Goal: Task Accomplishment & Management: Manage account settings

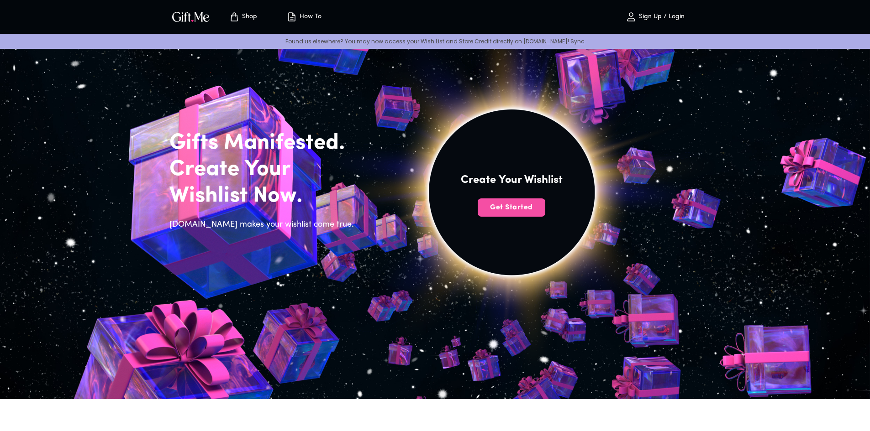
click at [535, 211] on span "Get Started" at bounding box center [511, 208] width 68 height 10
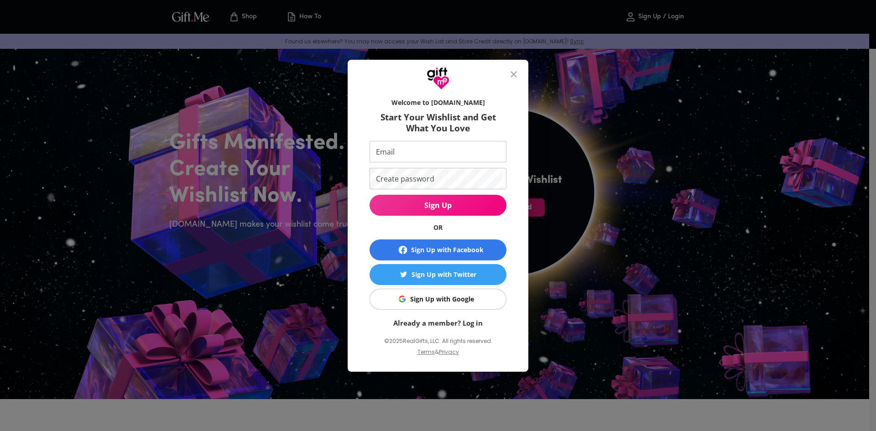
click at [436, 158] on input "Email" at bounding box center [436, 151] width 133 height 21
type input "beliebersan23@gmail.com"
click at [476, 157] on input "beliebersan23@gmail.com" at bounding box center [436, 151] width 133 height 21
click at [370, 195] on button "Sign Up" at bounding box center [438, 205] width 137 height 21
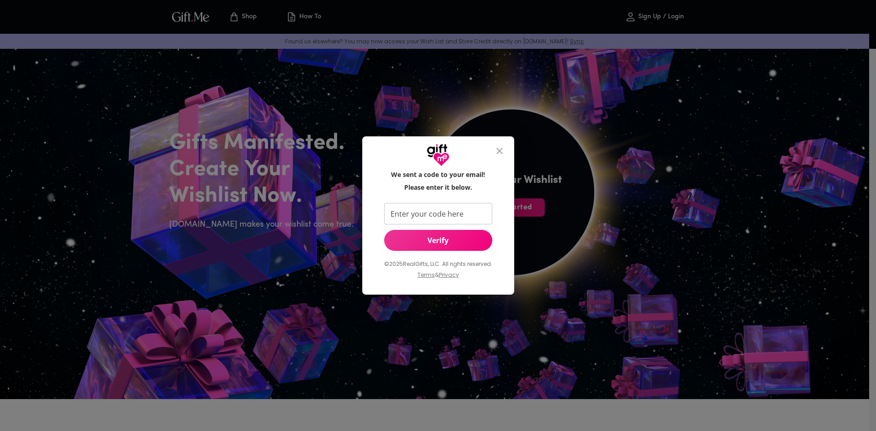
click at [480, 210] on input "Enter your code here" at bounding box center [436, 213] width 105 height 21
click at [504, 152] on icon "close" at bounding box center [499, 151] width 11 height 11
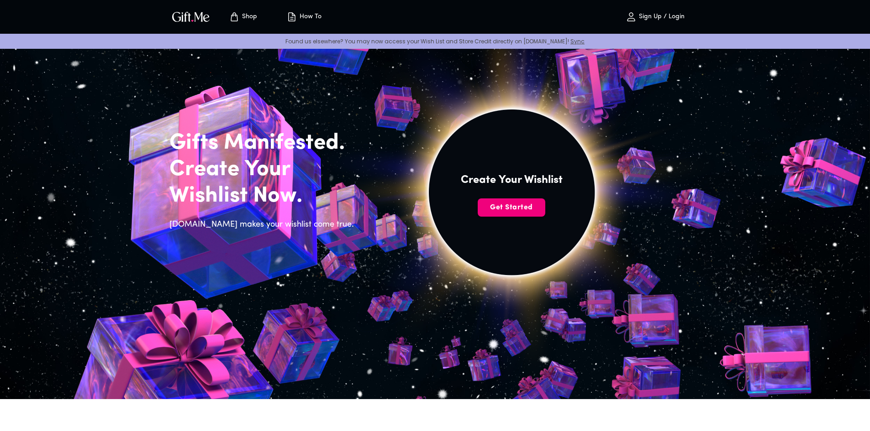
click at [518, 205] on span "Get Started" at bounding box center [511, 208] width 68 height 10
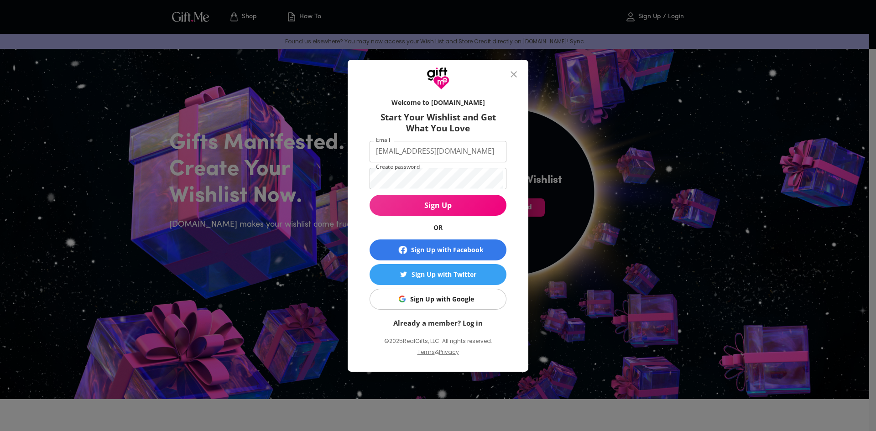
click at [420, 157] on input "beliebersan23@gmail.com" at bounding box center [436, 151] width 133 height 21
drag, startPoint x: 485, startPoint y: 155, endPoint x: 263, endPoint y: 140, distance: 222.8
click at [263, 140] on div "Welcome to Gift.me Start Your Wishlist and Get What You Love Email beliebersan2…" at bounding box center [438, 215] width 876 height 431
click at [409, 150] on input "Email" at bounding box center [436, 151] width 133 height 21
type input "bhuvaneshwarim2306@gmail.com"
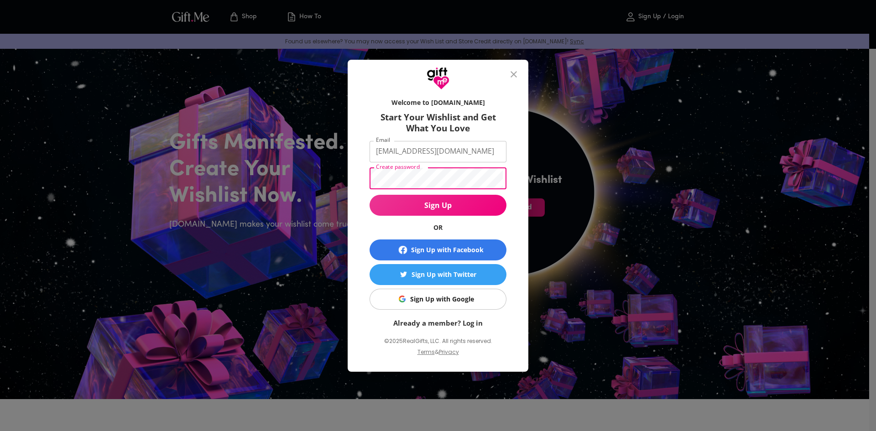
click at [336, 179] on div "Welcome to Gift.me Start Your Wishlist and Get What You Love Email bhuvaneshwar…" at bounding box center [438, 215] width 876 height 431
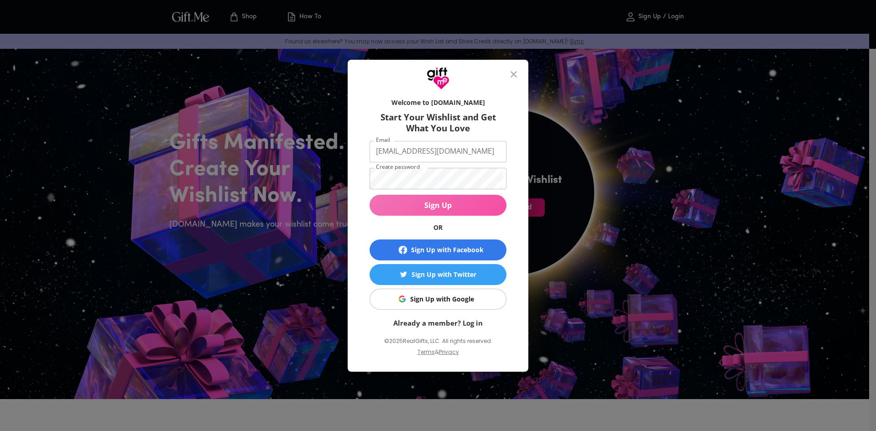
click at [425, 201] on span "Sign Up" at bounding box center [438, 205] width 137 height 10
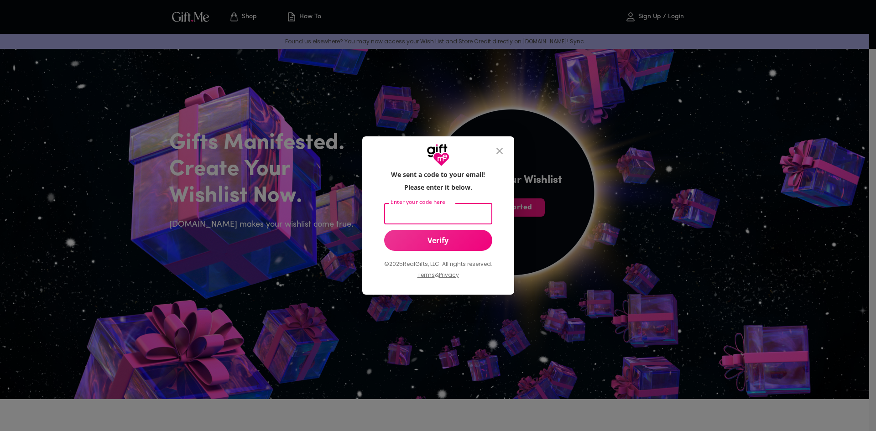
click at [419, 213] on input "Enter your code here" at bounding box center [436, 213] width 105 height 21
paste input "337582"
type input "337582"
click at [424, 240] on span "Verify" at bounding box center [438, 241] width 108 height 10
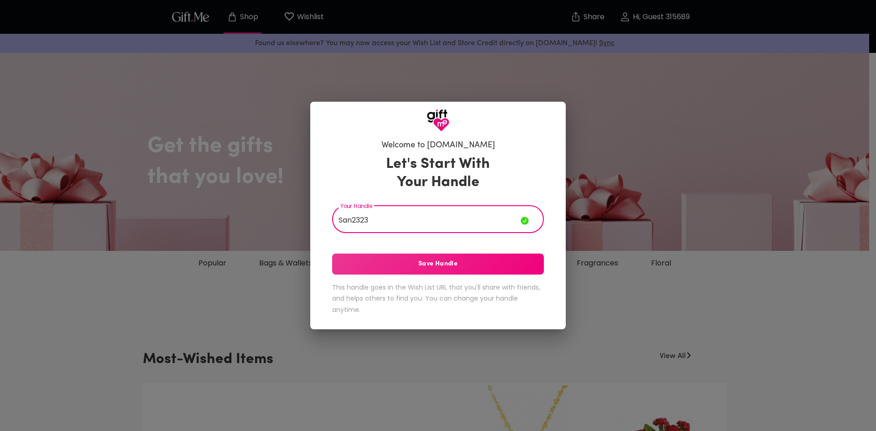
type input "San2323"
click at [426, 264] on span "Save Handle" at bounding box center [438, 264] width 212 height 10
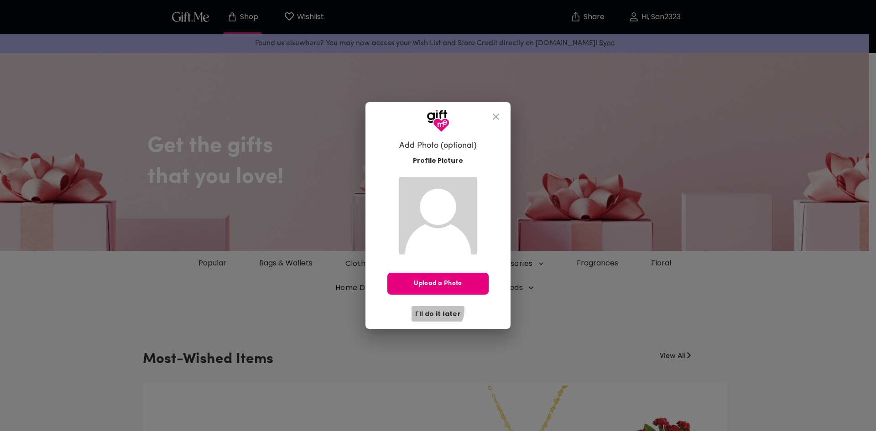
click at [437, 310] on span "I'll do it later" at bounding box center [438, 314] width 46 height 10
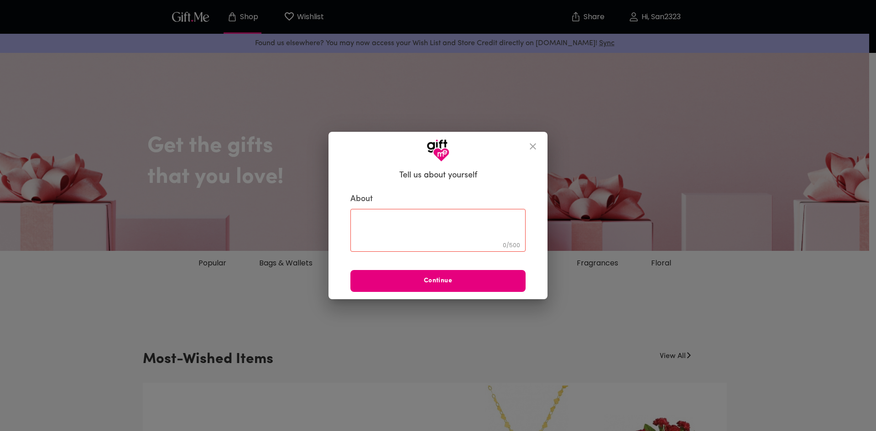
click at [528, 149] on icon "close" at bounding box center [533, 146] width 11 height 11
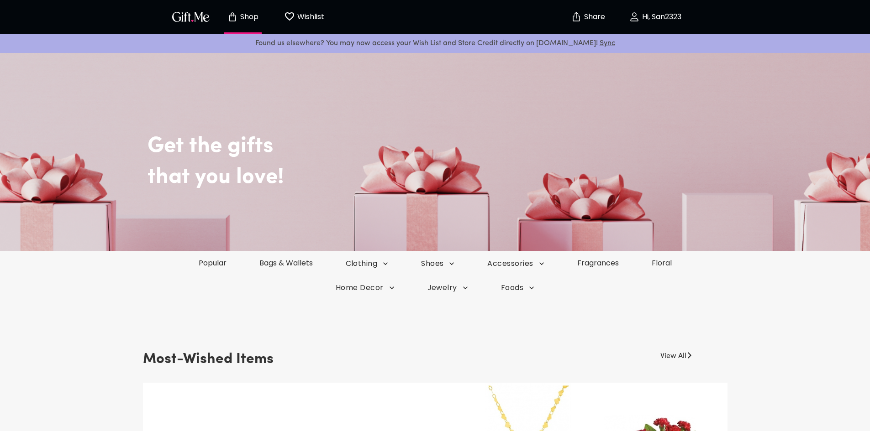
click at [662, 29] on button "Hi, San2323" at bounding box center [654, 16] width 91 height 29
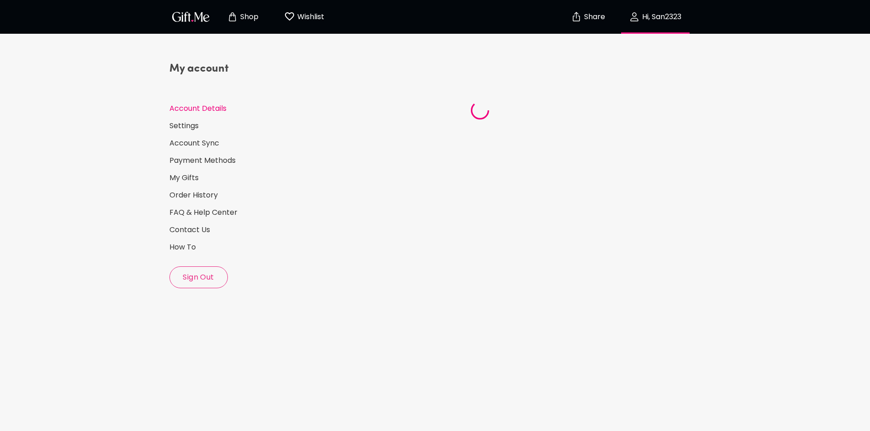
select select "US"
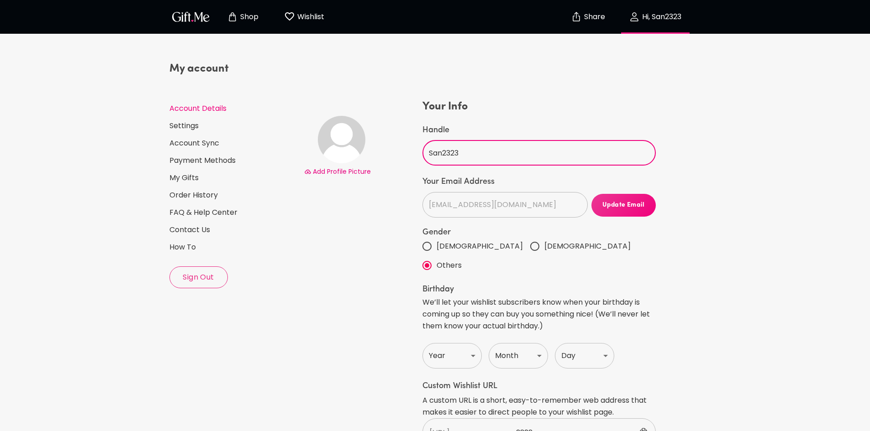
drag, startPoint x: 528, startPoint y: 166, endPoint x: 442, endPoint y: 154, distance: 86.2
click at [442, 154] on input "San2323" at bounding box center [533, 153] width 223 height 26
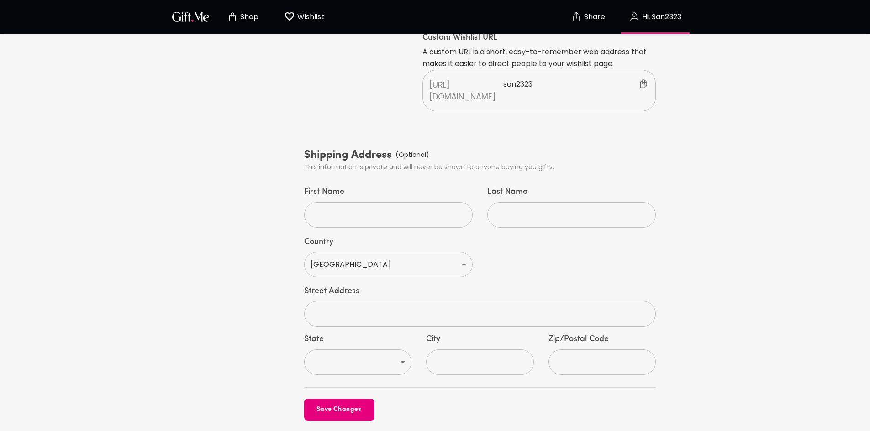
scroll to position [365, 0]
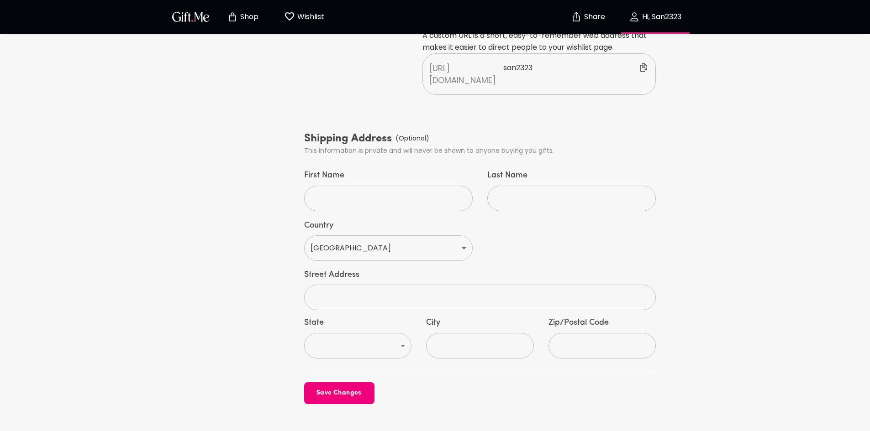
type input "Sanbhuvi"
click at [368, 388] on span "Save Changes" at bounding box center [339, 393] width 70 height 10
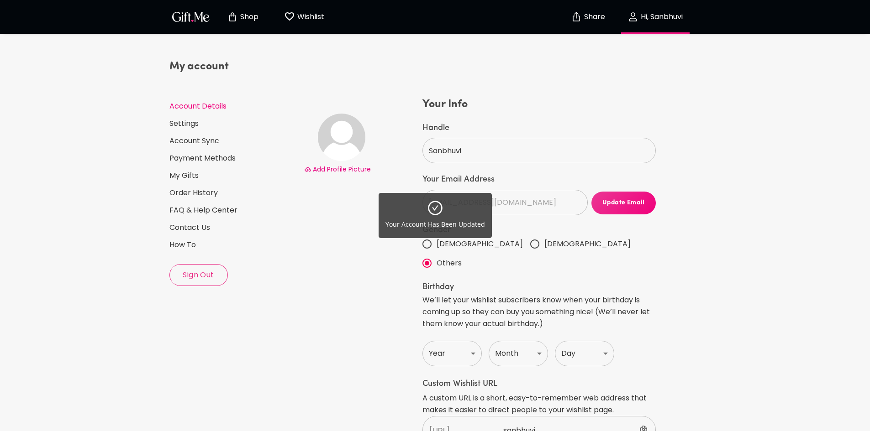
scroll to position [0, 0]
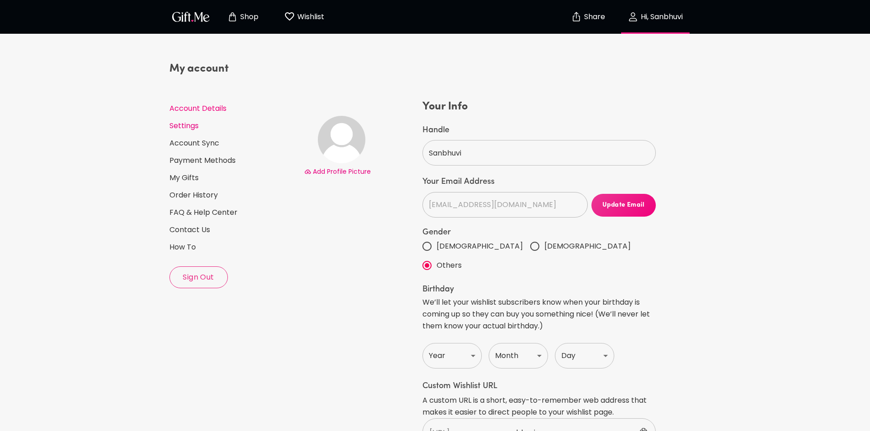
click at [199, 125] on link "Settings" at bounding box center [232, 126] width 127 height 10
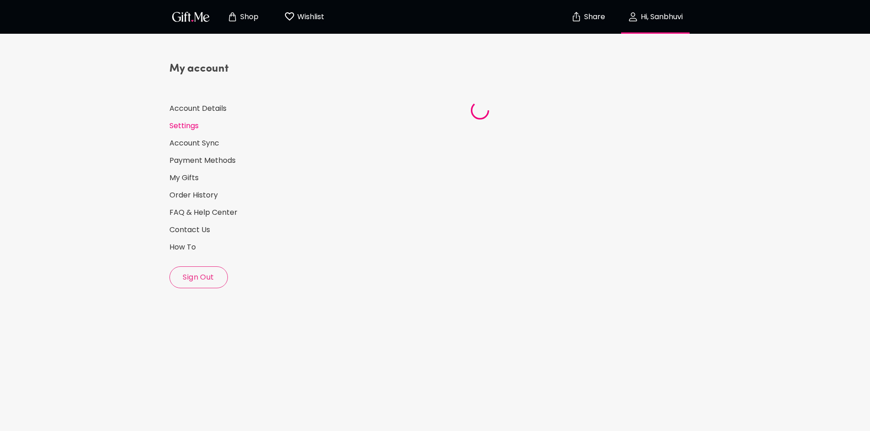
click at [193, 183] on div "My account Account Details Settings Account Sync Payment Methods My Gifts Order…" at bounding box center [232, 175] width 127 height 227
click at [193, 177] on link "My Gifts" at bounding box center [232, 178] width 127 height 10
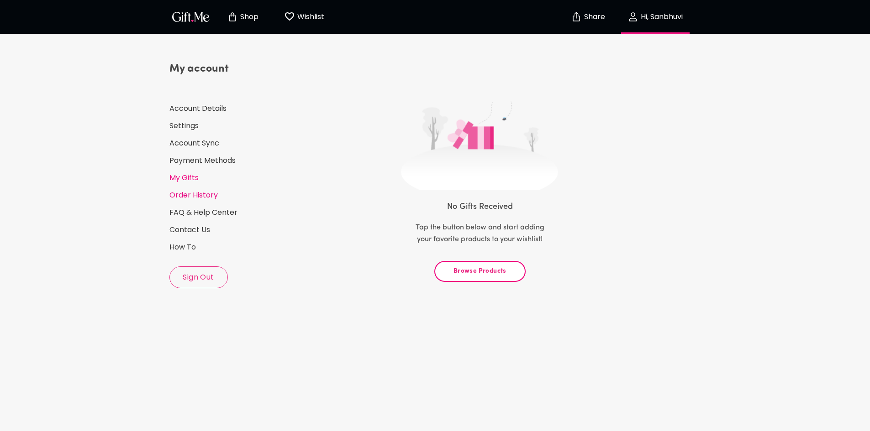
click at [199, 195] on link "Order History" at bounding box center [232, 195] width 127 height 10
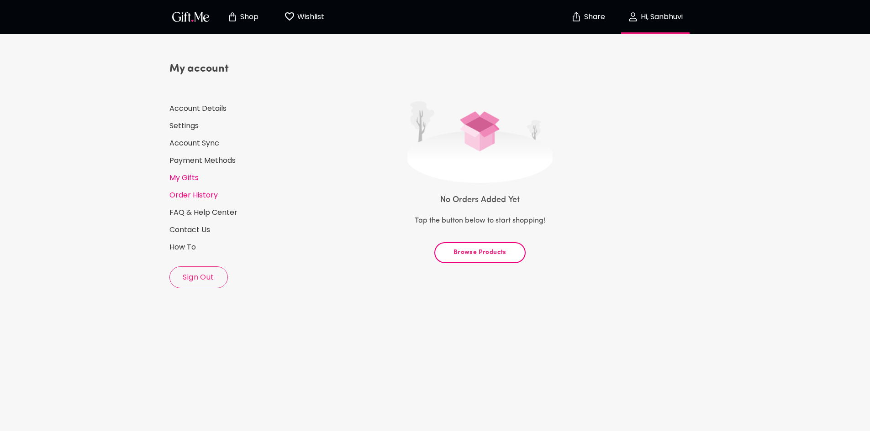
click at [188, 175] on link "My Gifts" at bounding box center [232, 178] width 127 height 10
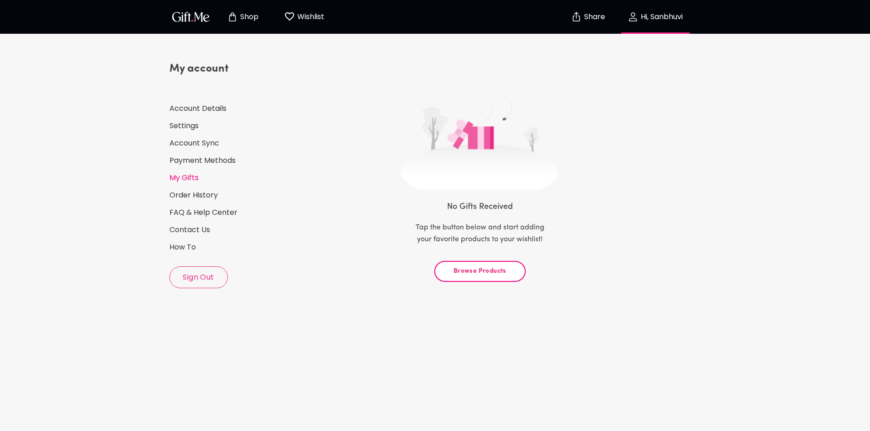
click at [199, 223] on div "My account Account Details Settings Account Sync Payment Methods My Gifts Order…" at bounding box center [232, 175] width 127 height 227
click at [199, 140] on link "Account Sync" at bounding box center [232, 143] width 127 height 10
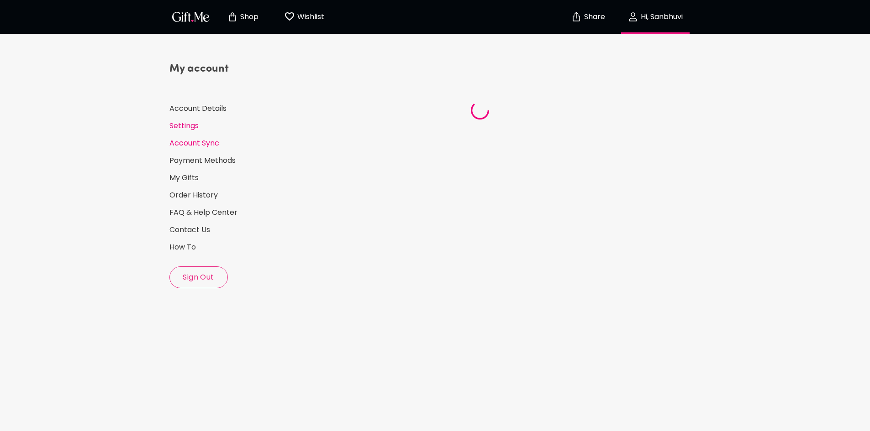
click at [194, 122] on link "Settings" at bounding box center [232, 126] width 127 height 10
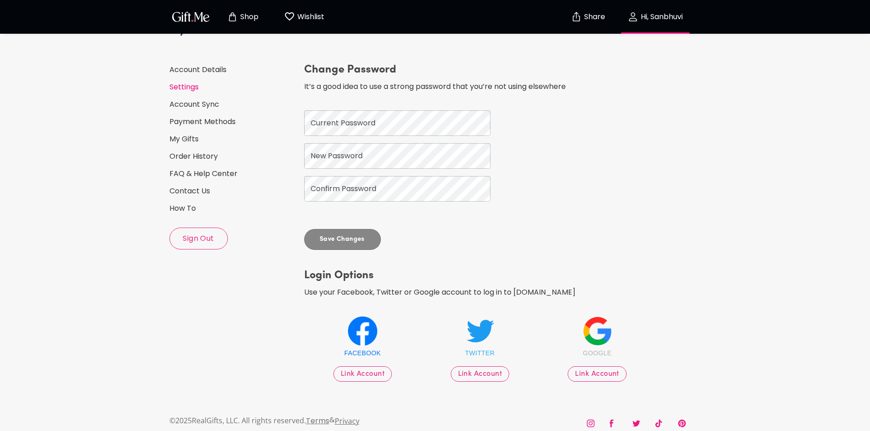
scroll to position [51, 0]
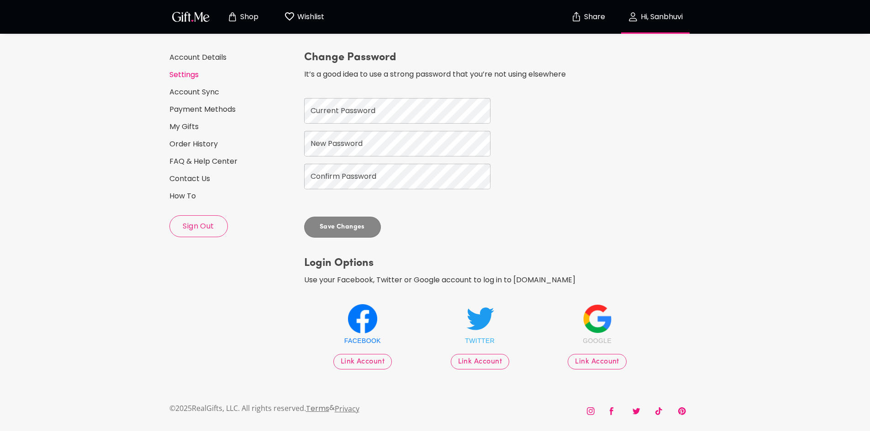
click at [187, 135] on div "My account Account Details Settings Account Sync Payment Methods My Gifts Order…" at bounding box center [232, 123] width 127 height 227
click at [188, 130] on link "My Gifts" at bounding box center [232, 127] width 127 height 10
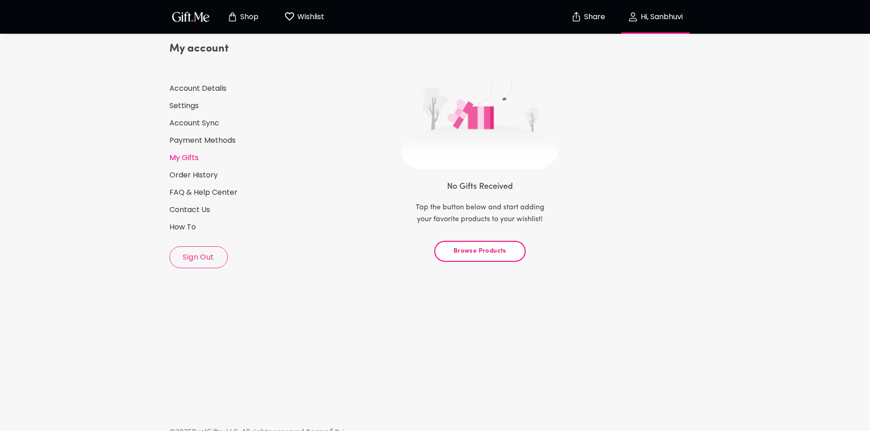
scroll to position [44, 0]
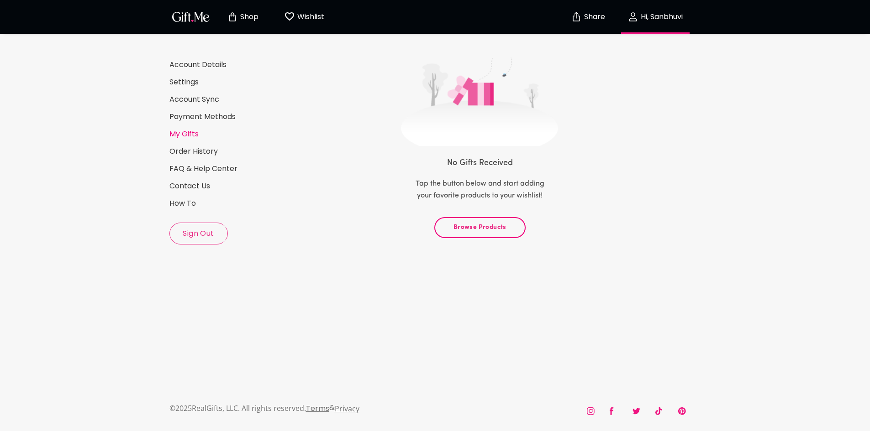
click at [486, 221] on button "Browse Products" at bounding box center [479, 227] width 91 height 21
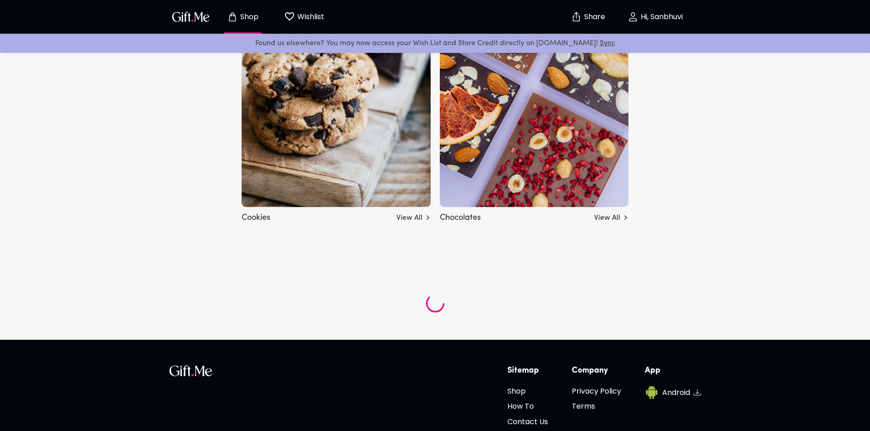
scroll to position [3266, 0]
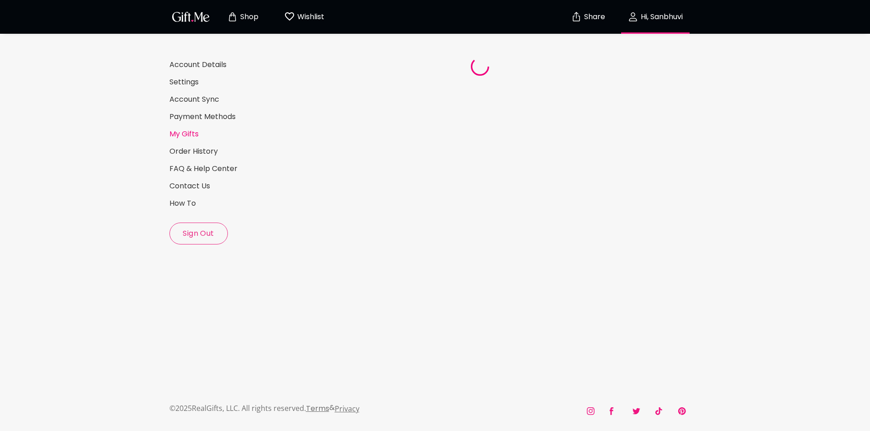
scroll to position [44, 0]
